Goal: Find specific page/section: Find specific page/section

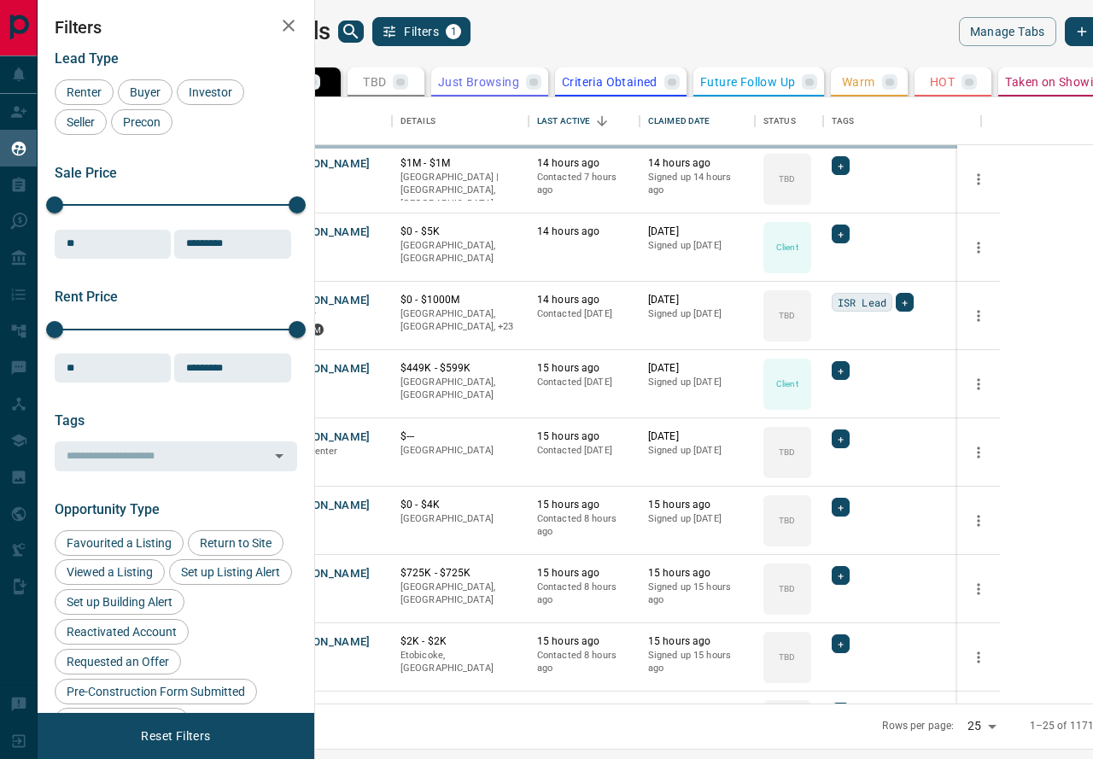
scroll to position [606, 770]
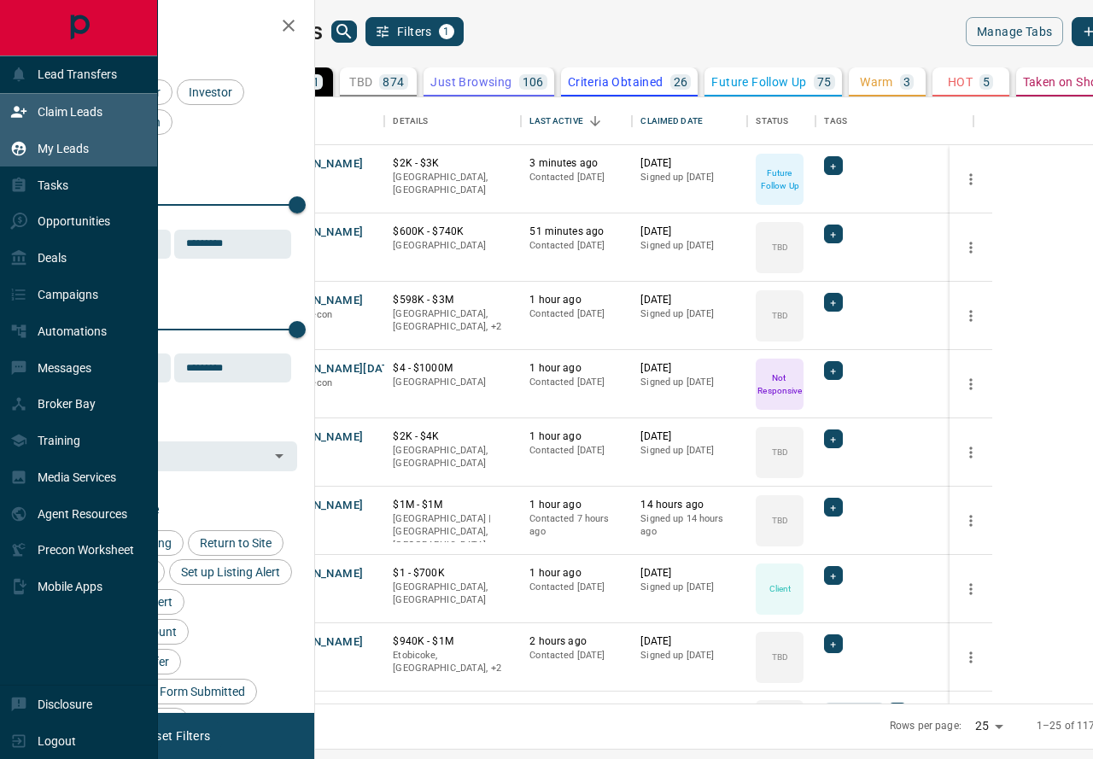
click at [20, 111] on icon at bounding box center [18, 111] width 15 height 11
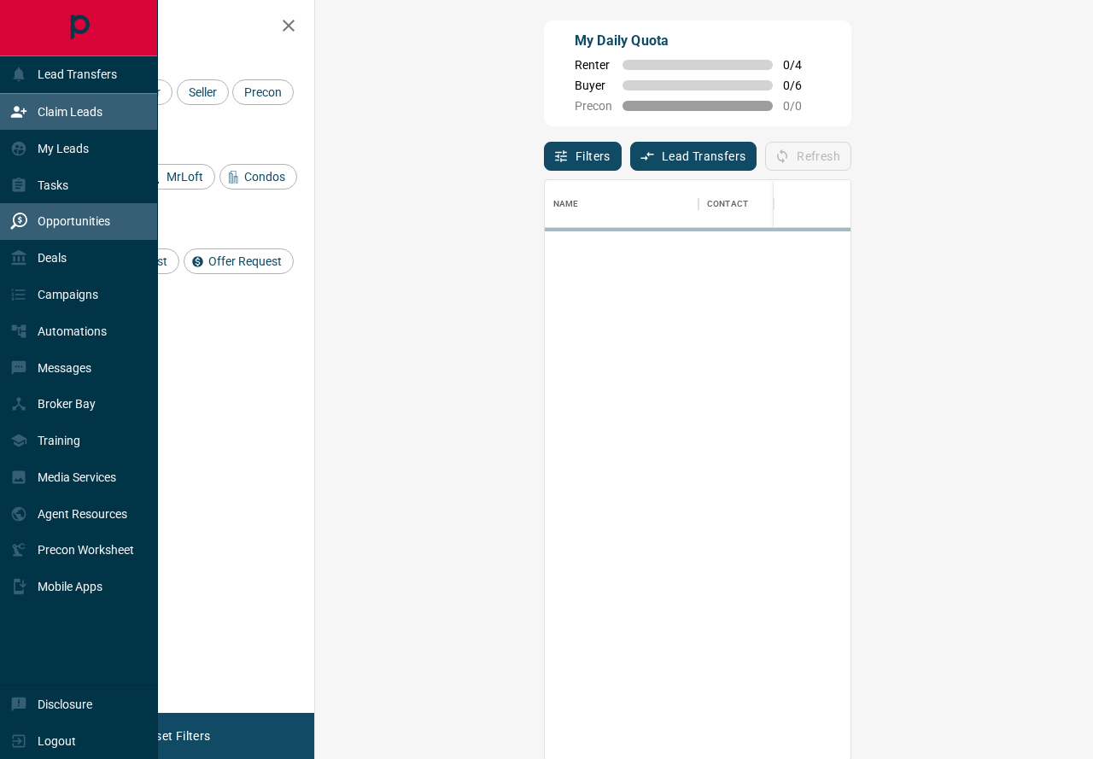
scroll to position [580, 741]
click at [74, 231] on div "Opportunities" at bounding box center [60, 222] width 100 height 28
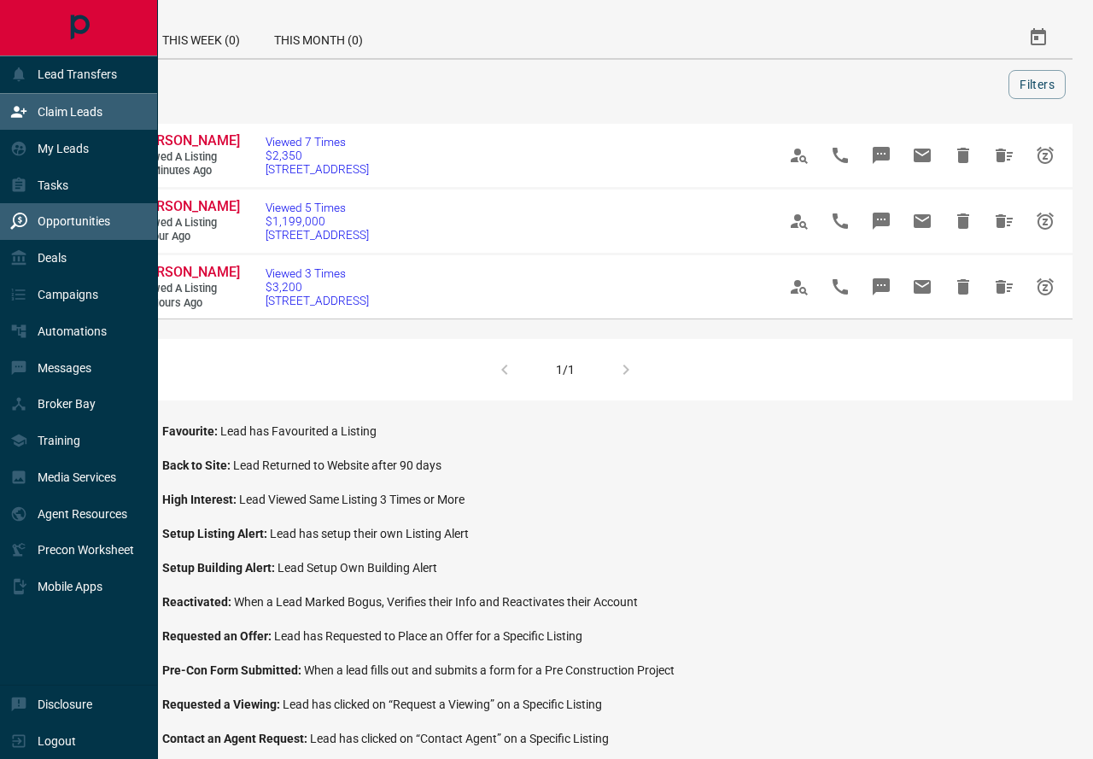
click at [21, 113] on icon at bounding box center [18, 111] width 17 height 17
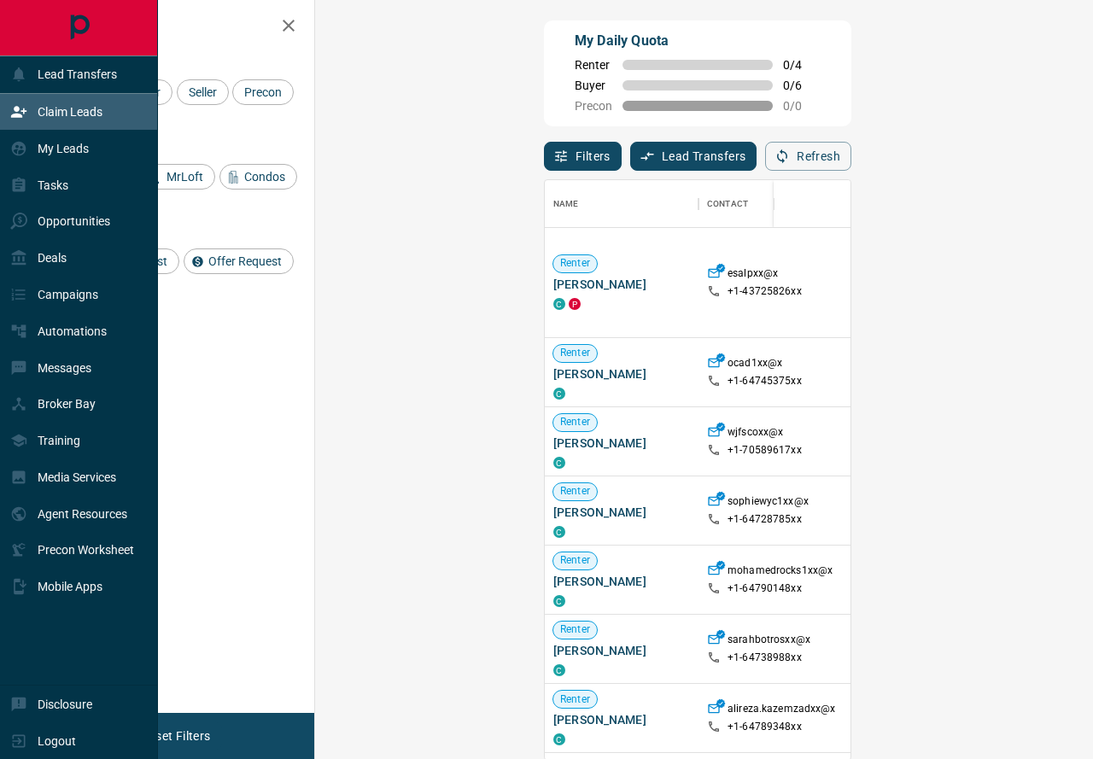
scroll to position [580, 741]
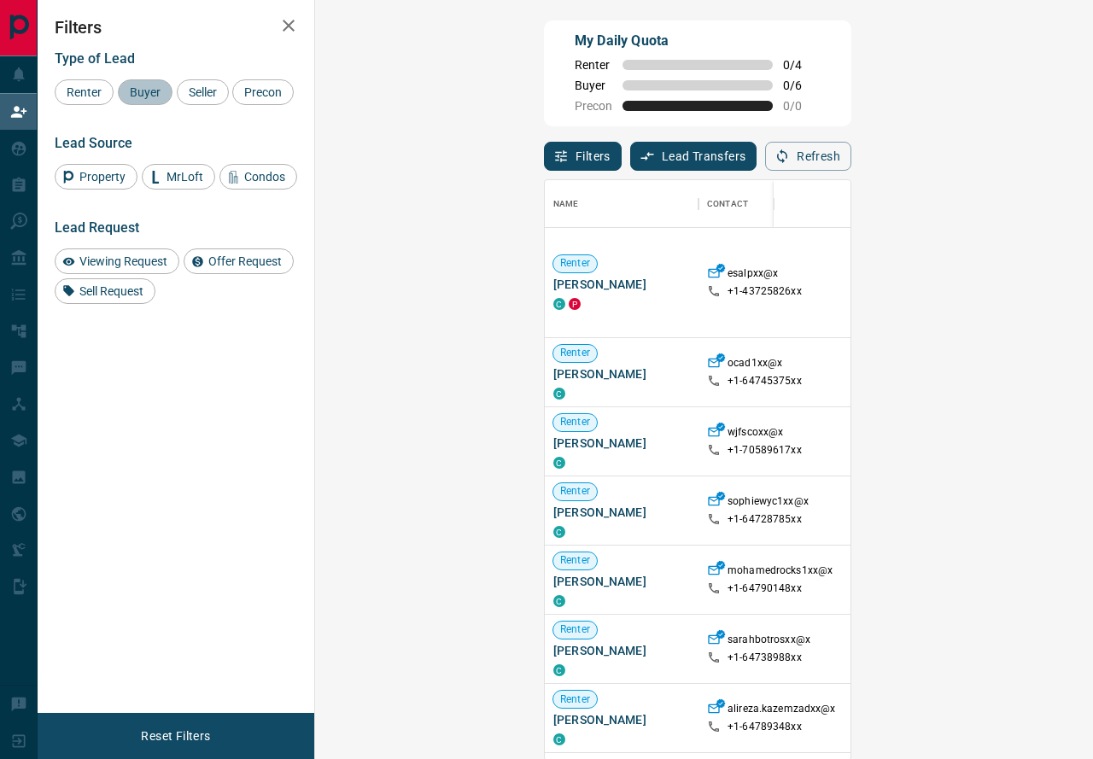
click at [141, 86] on span "Buyer" at bounding box center [145, 92] width 43 height 14
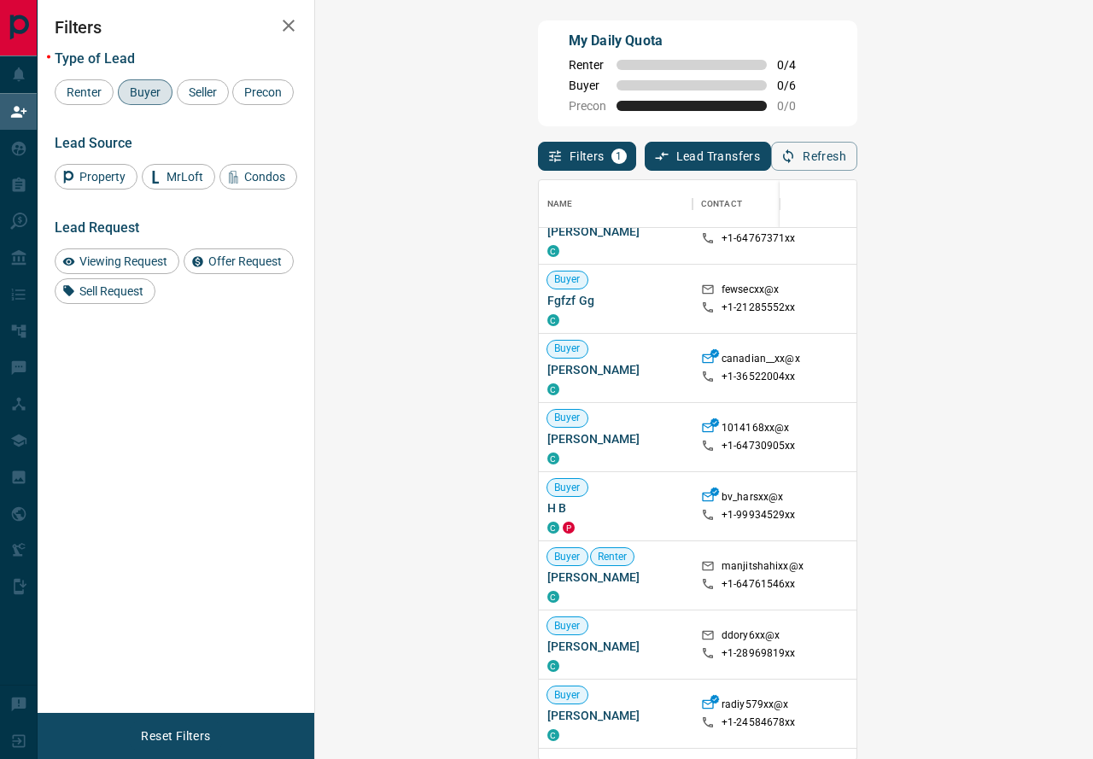
scroll to position [0, 0]
